Goal: Entertainment & Leisure: Consume media (video, audio)

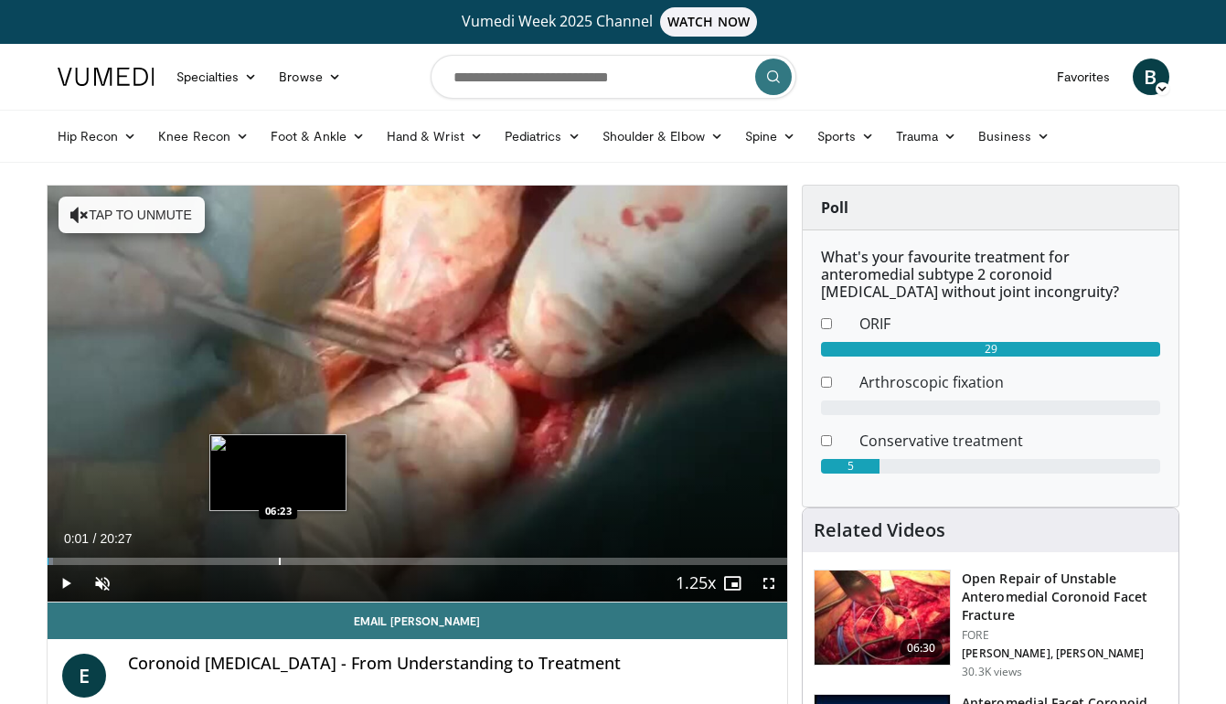
click at [279, 561] on div "Progress Bar" at bounding box center [280, 560] width 2 height 7
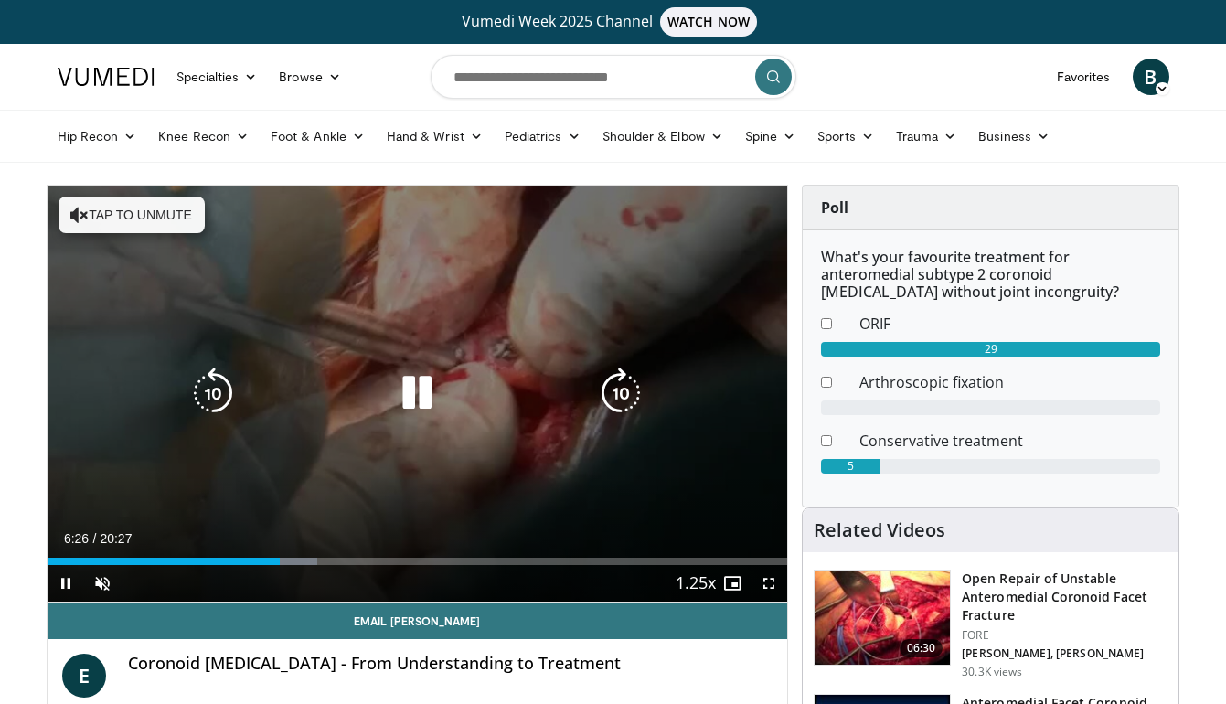
click at [253, 440] on div "10 seconds Tap to unmute" at bounding box center [418, 394] width 740 height 416
click at [116, 217] on button "Tap to unmute" at bounding box center [131, 214] width 146 height 37
click at [409, 402] on icon "Video Player" at bounding box center [416, 392] width 51 height 51
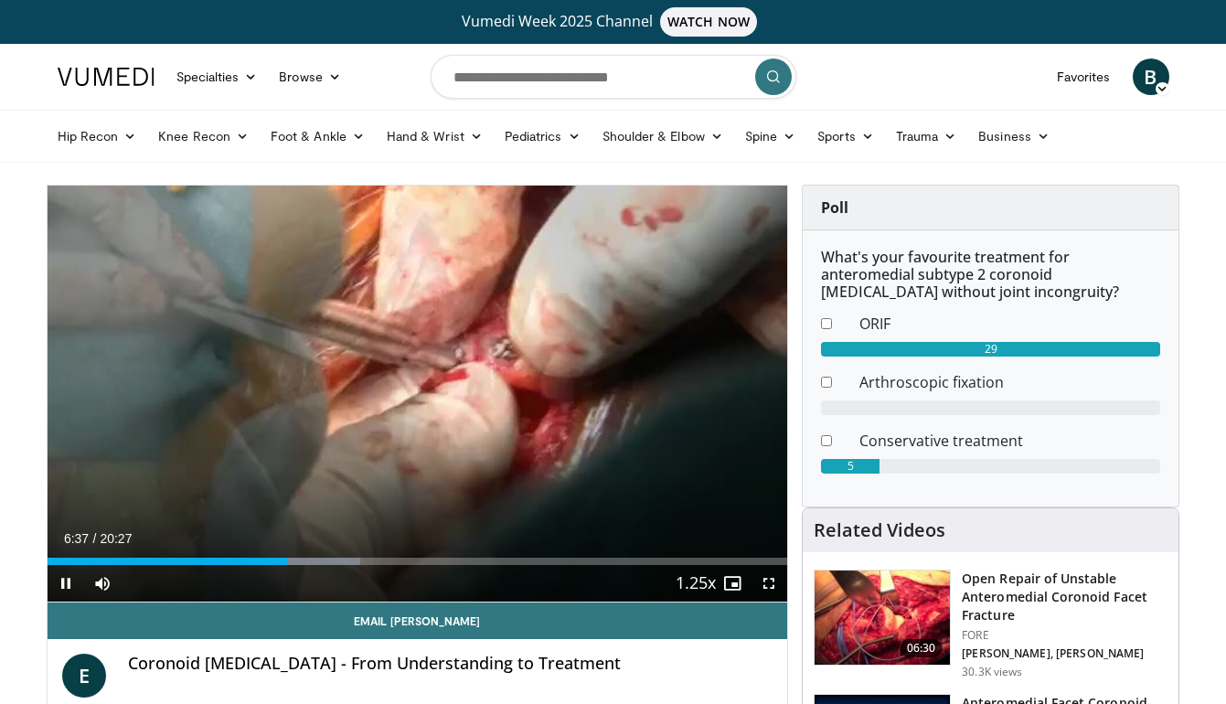
click at [243, 566] on div "Current Time 6:37 / Duration 20:27 Pause Skip Backward Skip Forward Mute Loaded…" at bounding box center [418, 583] width 740 height 37
click at [236, 556] on div "Loaded : 42.34% 06:40 05:12" at bounding box center [418, 555] width 740 height 17
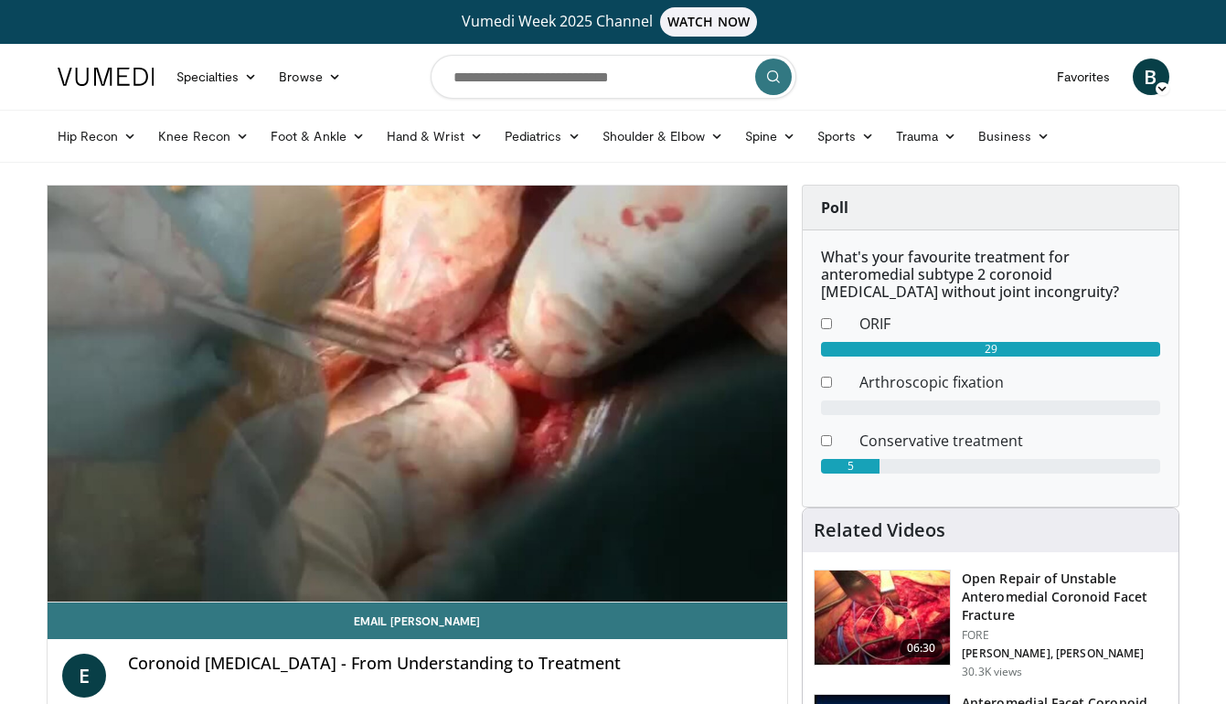
click at [617, 403] on div "10 seconds Tap to unmute" at bounding box center [418, 394] width 740 height 416
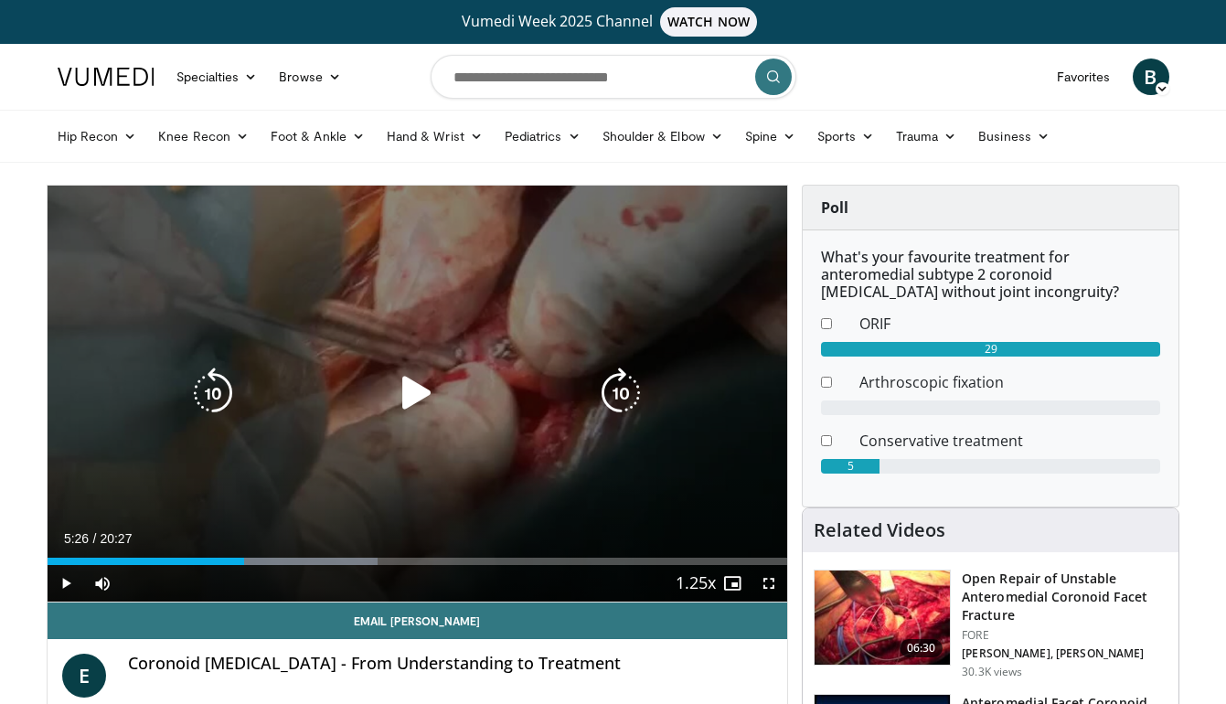
click at [616, 394] on icon "Video Player" at bounding box center [620, 392] width 51 height 51
click at [408, 394] on icon "Video Player" at bounding box center [416, 392] width 51 height 51
click at [621, 398] on icon "Video Player" at bounding box center [620, 392] width 51 height 51
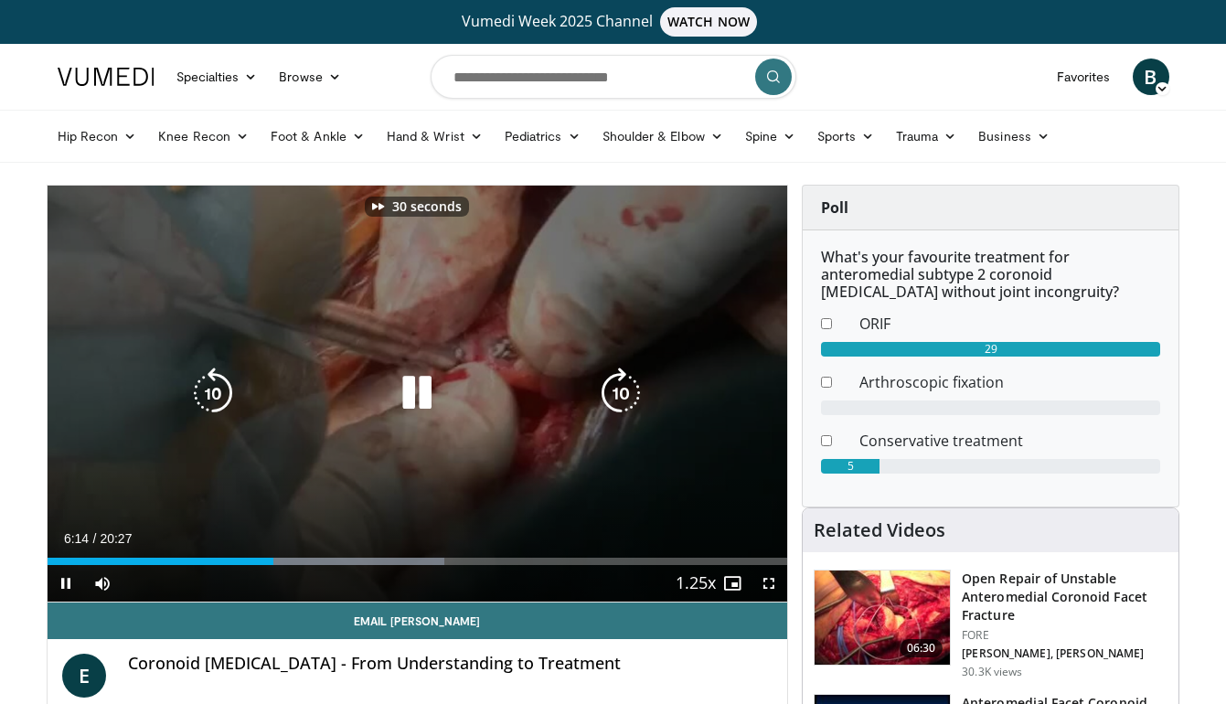
click at [621, 398] on icon "Video Player" at bounding box center [620, 392] width 51 height 51
click at [630, 384] on icon "Video Player" at bounding box center [620, 392] width 51 height 51
click at [629, 384] on icon "Video Player" at bounding box center [620, 392] width 51 height 51
click at [629, 385] on icon "Video Player" at bounding box center [620, 392] width 51 height 51
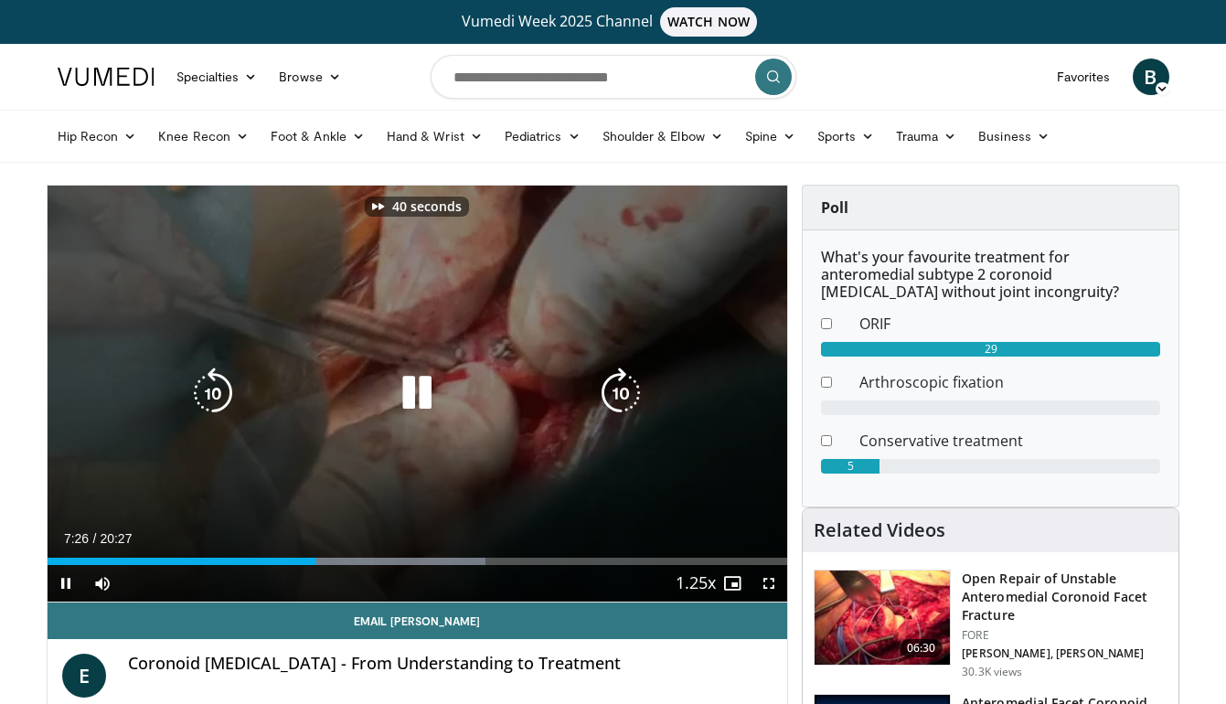
click at [629, 385] on icon "Video Player" at bounding box center [620, 392] width 51 height 51
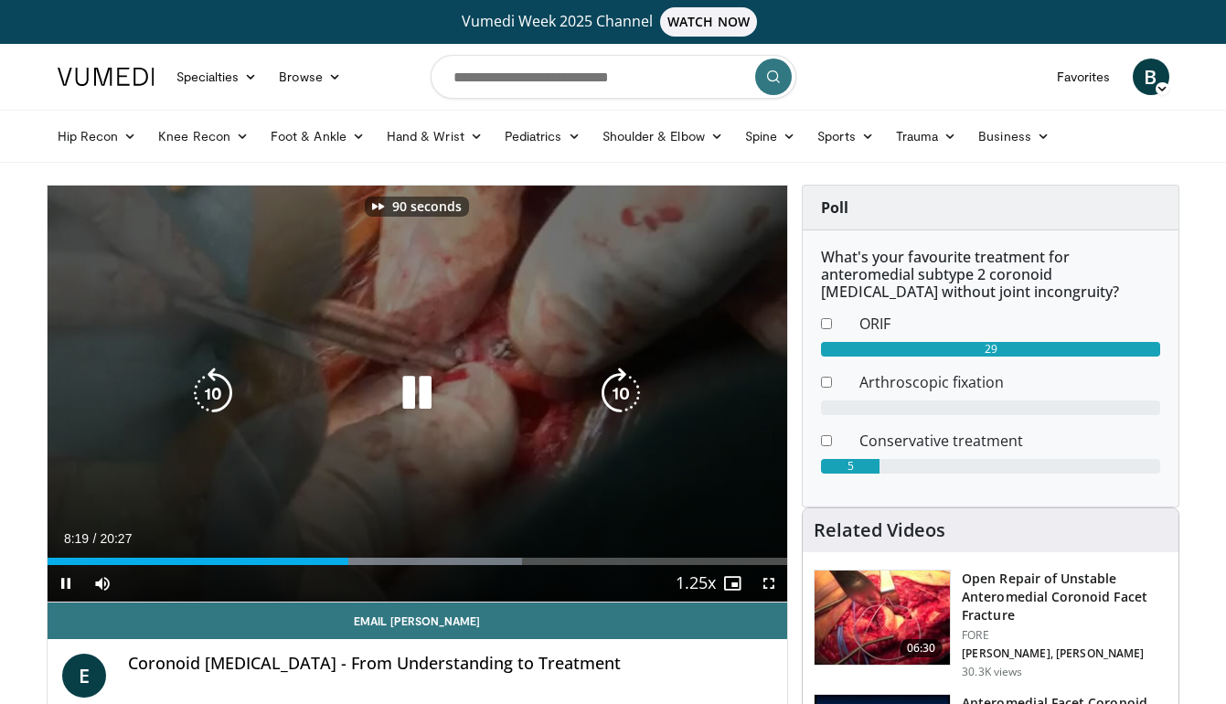
click at [629, 385] on icon "Video Player" at bounding box center [620, 392] width 51 height 51
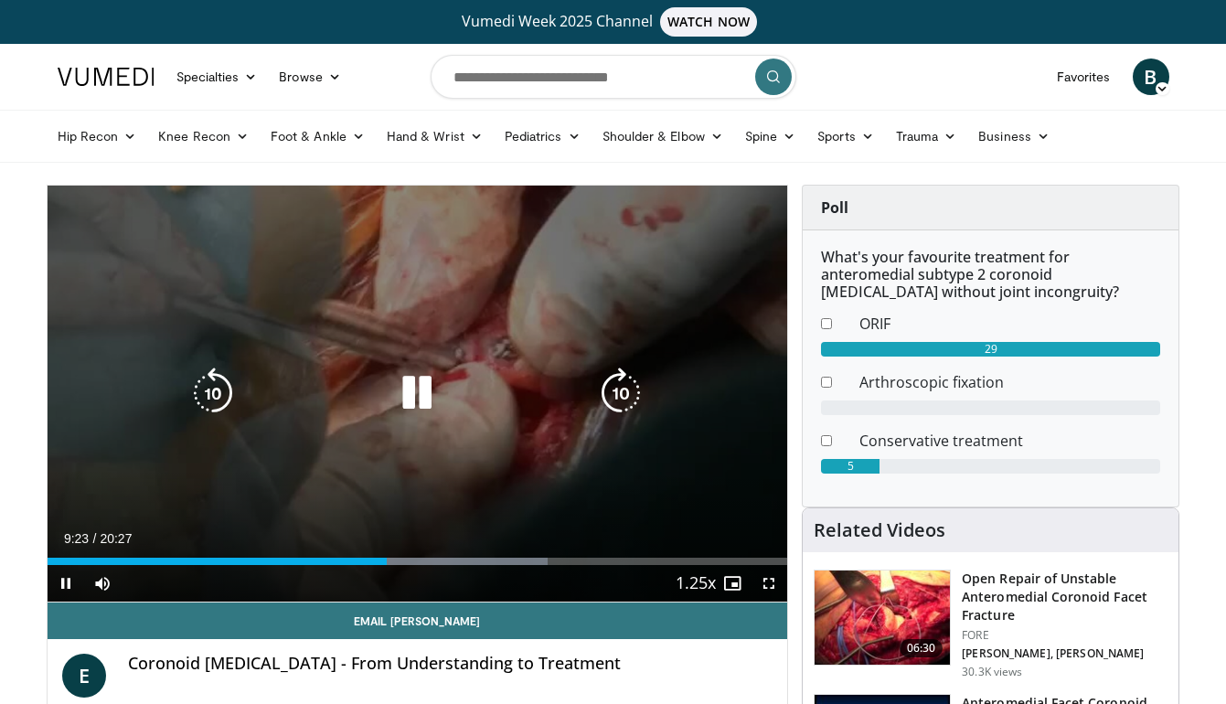
click at [217, 387] on icon "Video Player" at bounding box center [212, 392] width 51 height 51
click at [619, 402] on icon "Video Player" at bounding box center [620, 392] width 51 height 51
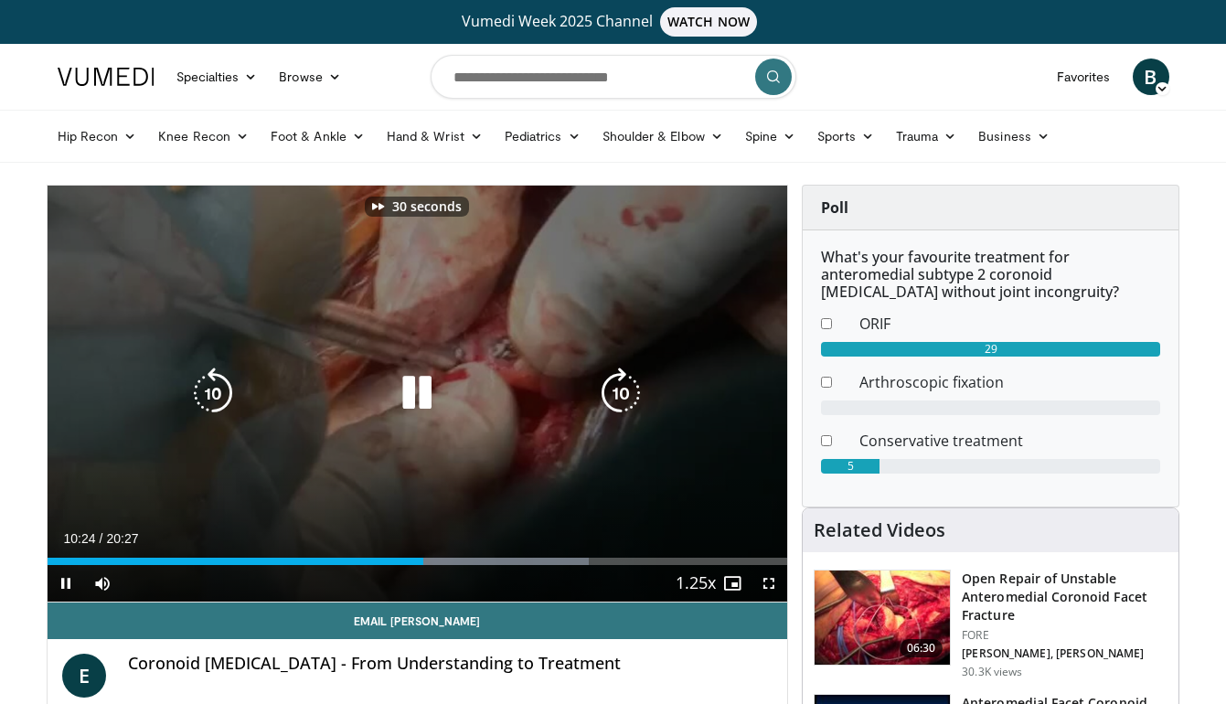
click at [619, 402] on icon "Video Player" at bounding box center [620, 392] width 51 height 51
click at [613, 395] on icon "Video Player" at bounding box center [620, 392] width 51 height 51
click at [630, 398] on icon "Video Player" at bounding box center [620, 392] width 51 height 51
click at [428, 396] on icon "Video Player" at bounding box center [416, 392] width 51 height 51
click at [621, 397] on icon "Video Player" at bounding box center [620, 392] width 51 height 51
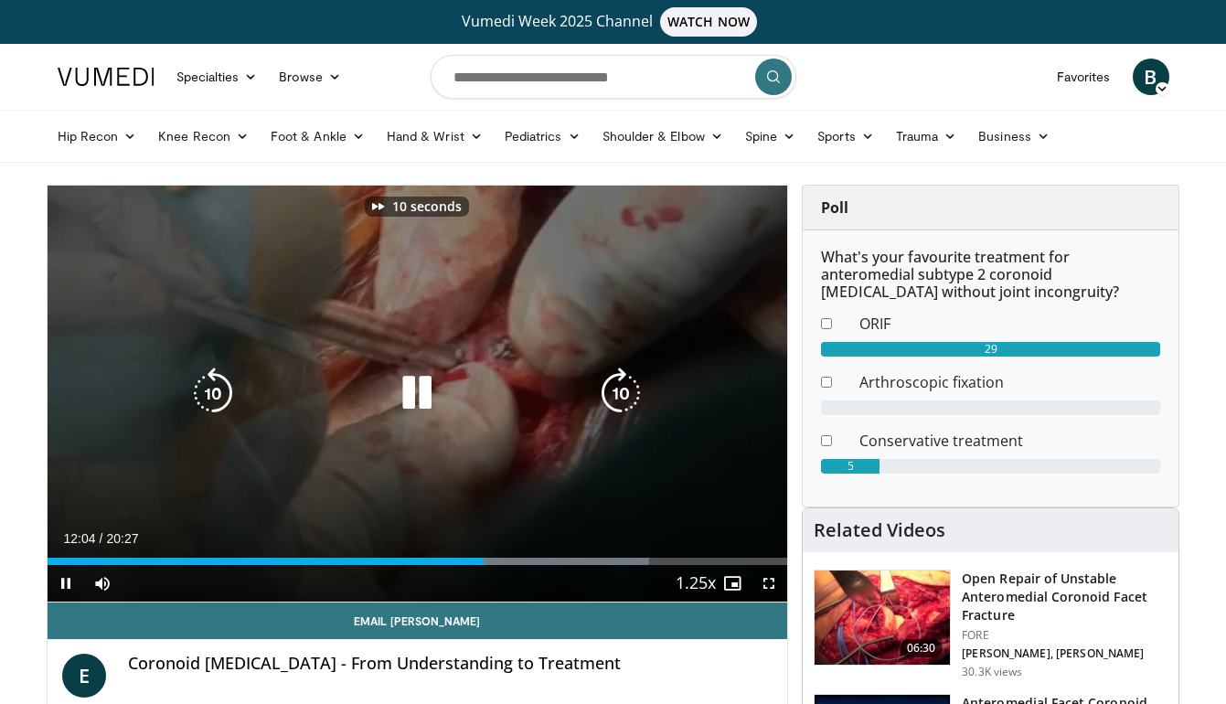
click at [621, 397] on icon "Video Player" at bounding box center [620, 392] width 51 height 51
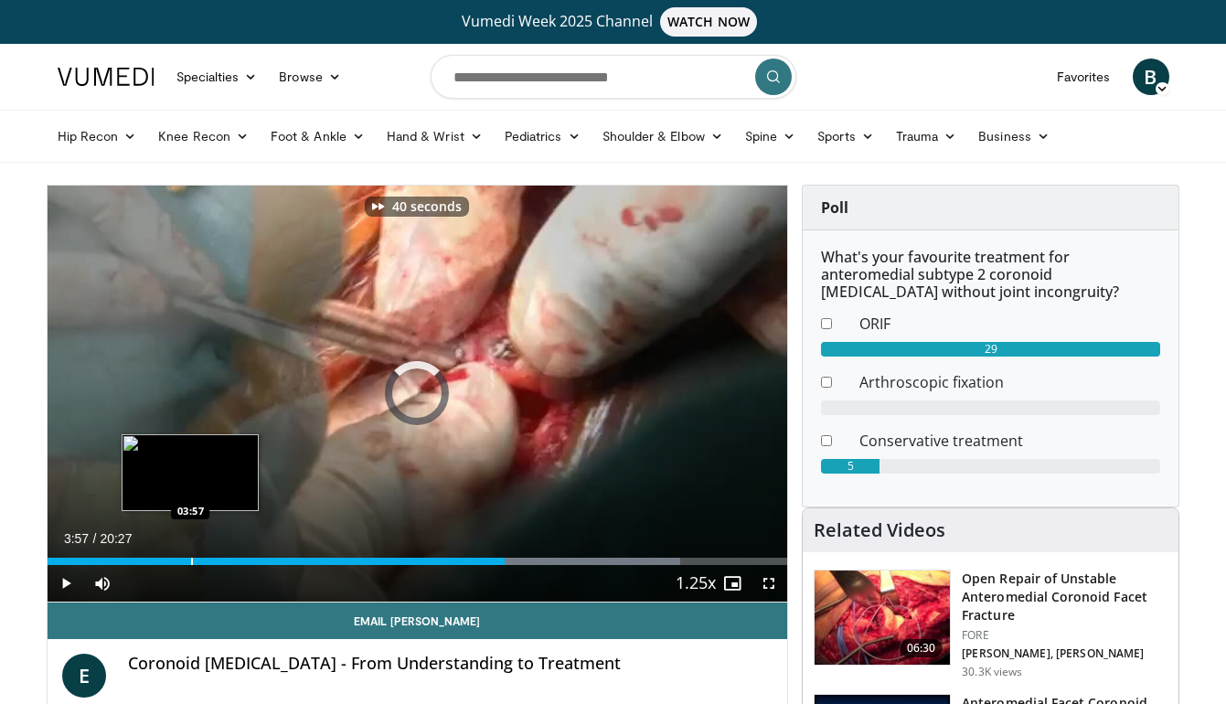
click at [191, 561] on div "Progress Bar" at bounding box center [192, 560] width 2 height 7
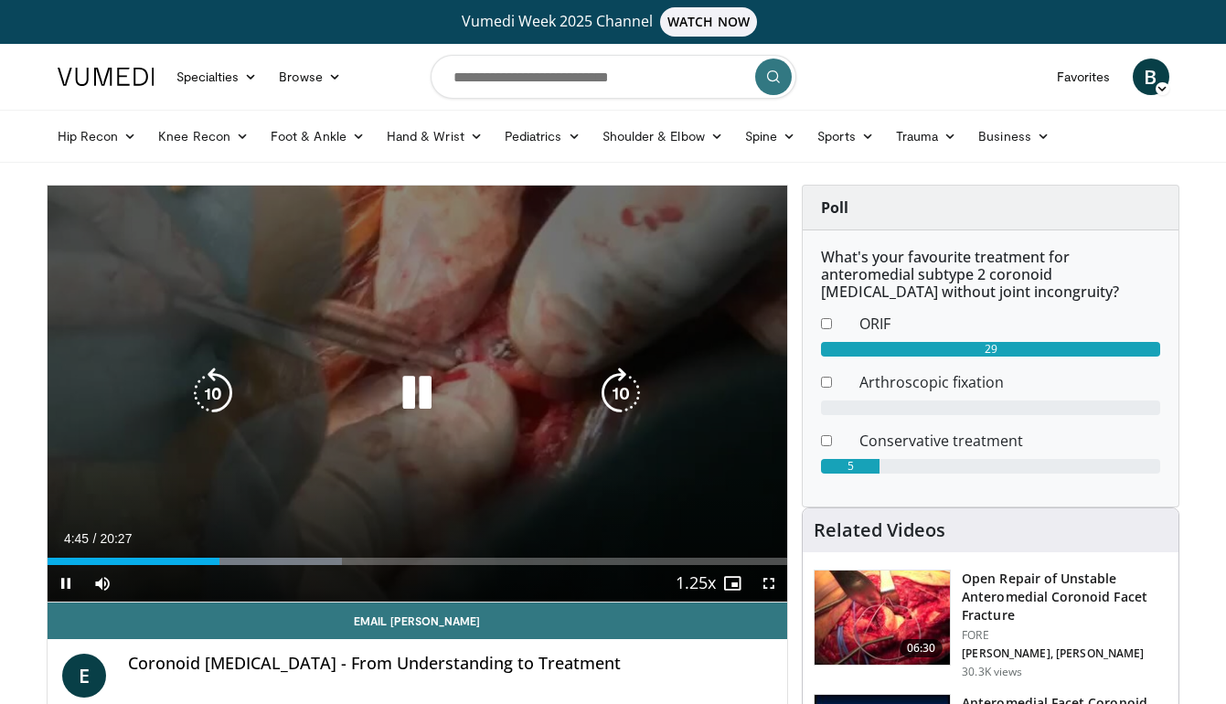
click at [415, 385] on icon "Video Player" at bounding box center [416, 392] width 51 height 51
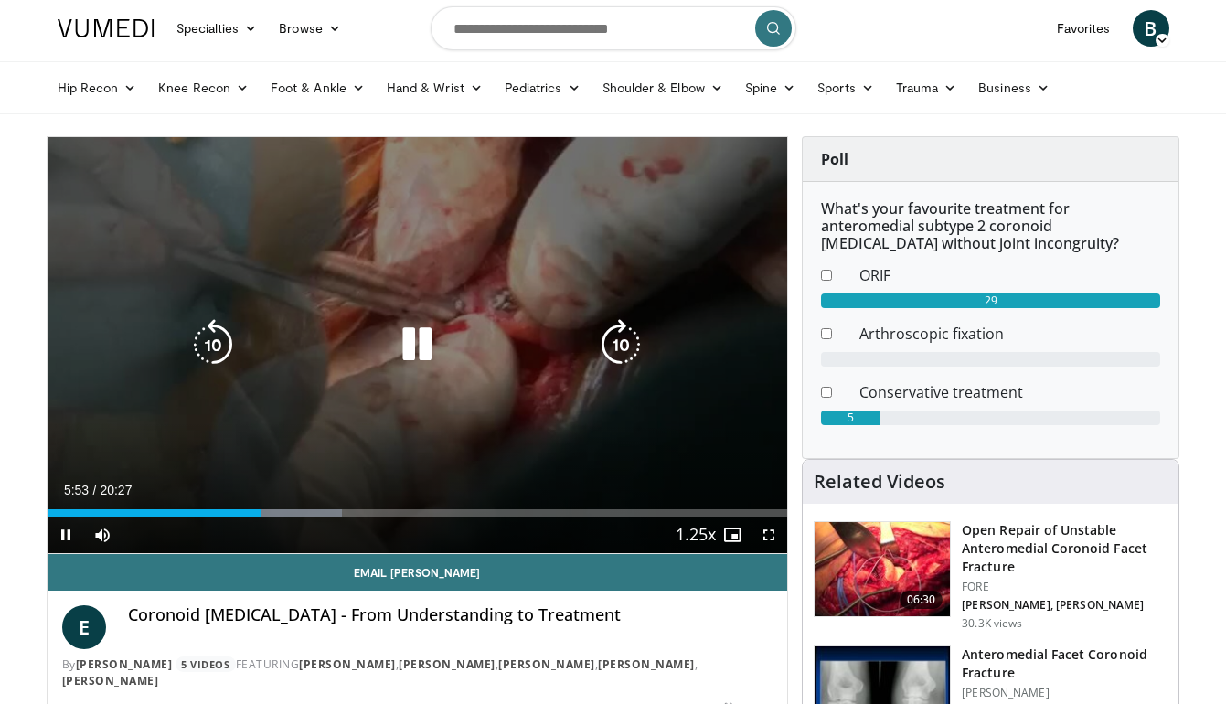
scroll to position [56, 0]
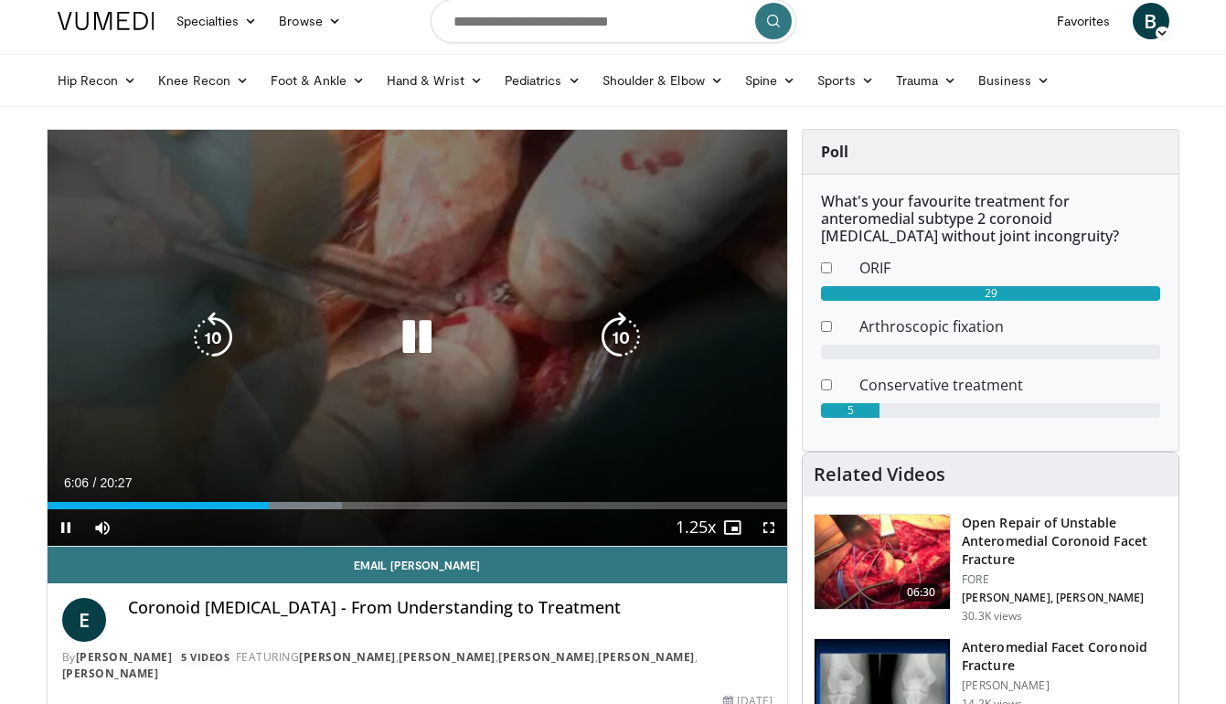
click at [426, 335] on icon "Video Player" at bounding box center [416, 337] width 51 height 51
